Goal: Information Seeking & Learning: Learn about a topic

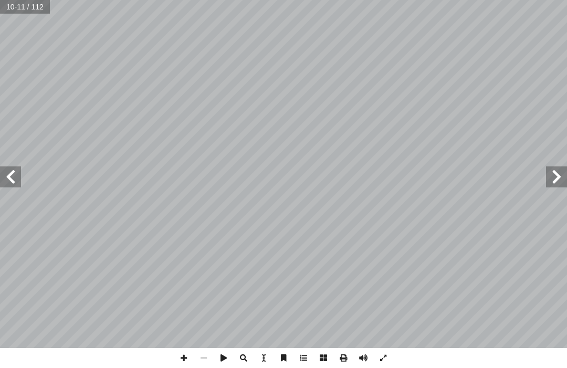
click at [564, 173] on span at bounding box center [556, 176] width 21 height 21
click at [559, 168] on span at bounding box center [556, 176] width 21 height 21
click at [562, 166] on span at bounding box center [556, 176] width 21 height 21
click at [16, 182] on span at bounding box center [10, 176] width 21 height 21
click at [9, 179] on span at bounding box center [10, 176] width 21 height 21
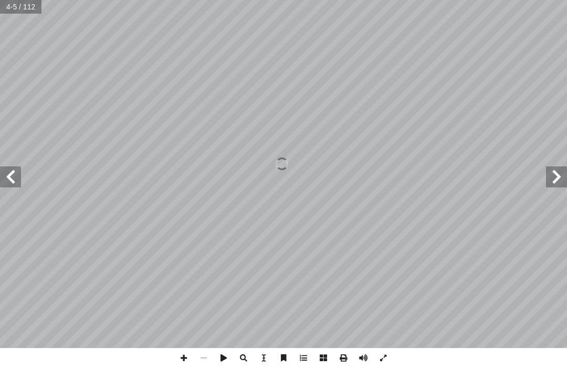
click at [13, 176] on span at bounding box center [10, 176] width 21 height 21
click at [5, 173] on span at bounding box center [10, 176] width 21 height 21
click at [8, 186] on span at bounding box center [10, 176] width 21 height 21
click at [3, 177] on span at bounding box center [10, 176] width 21 height 21
click at [2, 177] on span at bounding box center [10, 176] width 21 height 21
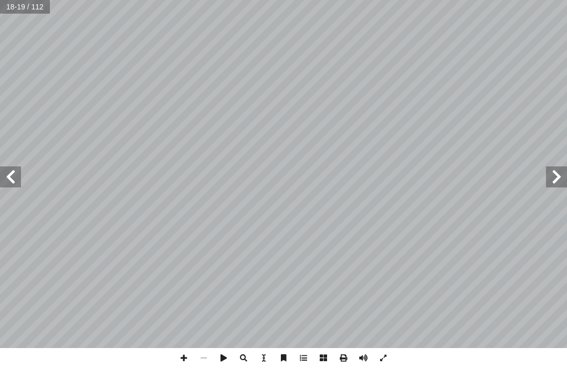
click at [7, 179] on span at bounding box center [10, 176] width 21 height 21
click at [8, 177] on span at bounding box center [10, 176] width 21 height 21
click at [15, 183] on span at bounding box center [10, 176] width 21 height 21
click at [6, 172] on span at bounding box center [10, 176] width 21 height 21
click at [16, 172] on span at bounding box center [10, 176] width 21 height 21
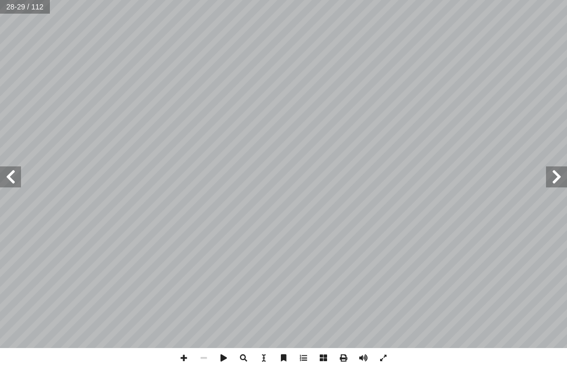
click at [561, 183] on span at bounding box center [556, 176] width 21 height 21
click at [561, 174] on span at bounding box center [556, 176] width 21 height 21
click at [19, 174] on span at bounding box center [10, 176] width 21 height 21
